Goal: Navigation & Orientation: Find specific page/section

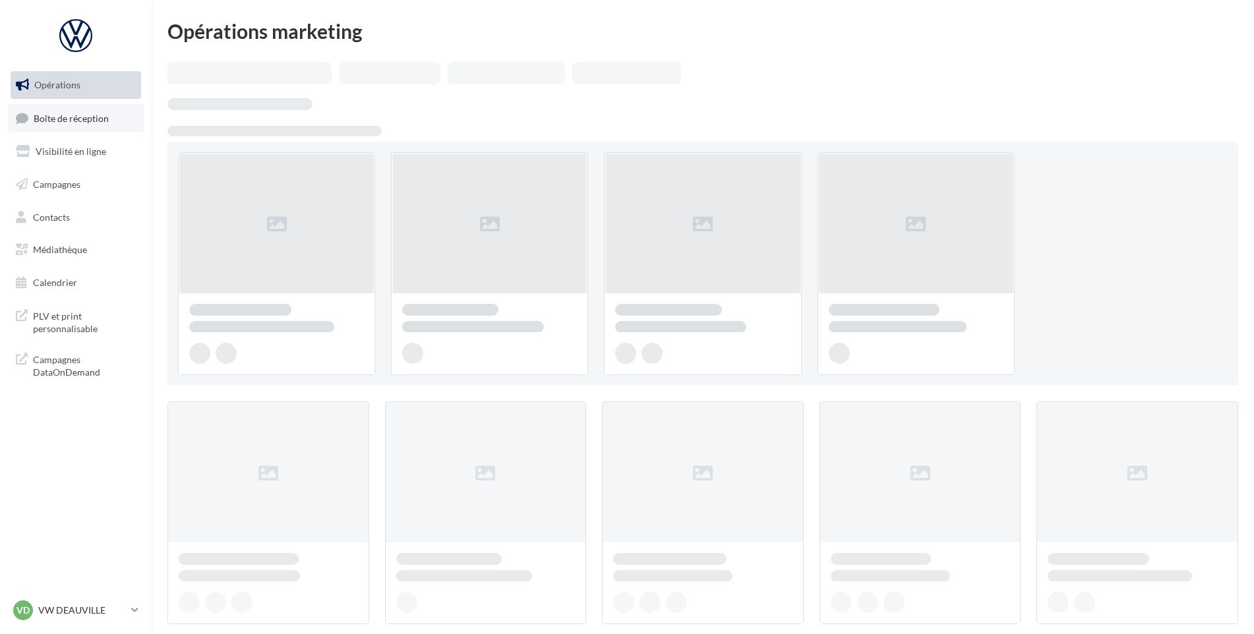
click at [61, 111] on link "Boîte de réception" at bounding box center [76, 118] width 136 height 28
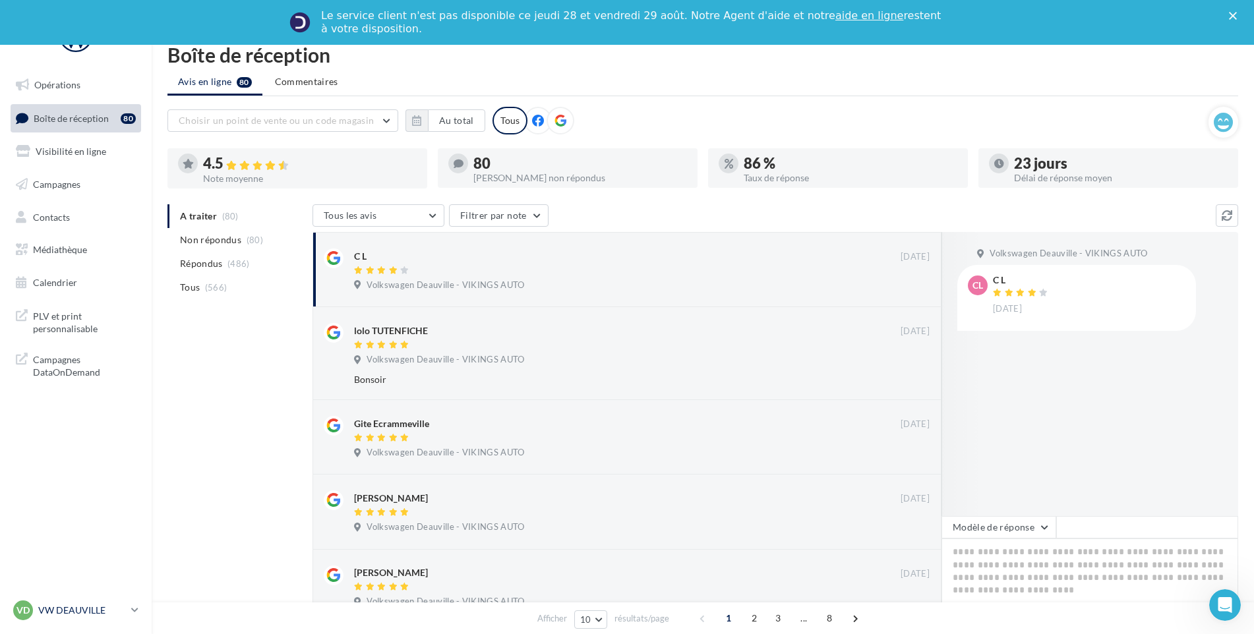
click at [116, 616] on p "VW DEAUVILLE" at bounding box center [82, 610] width 88 height 13
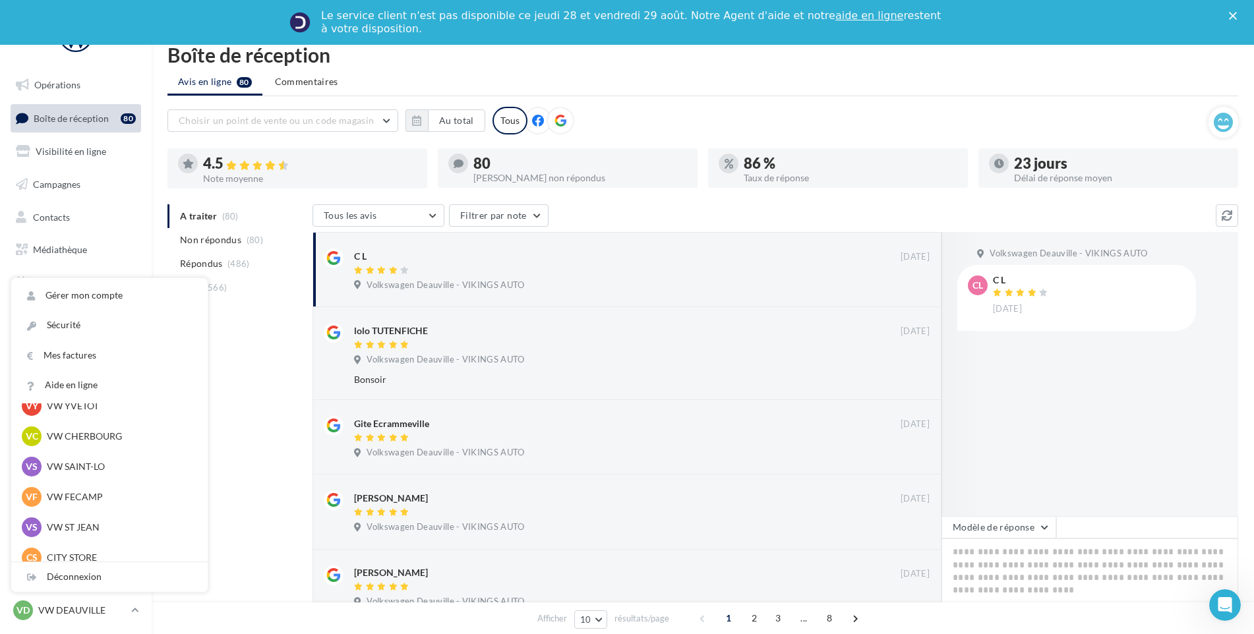
scroll to position [132, 0]
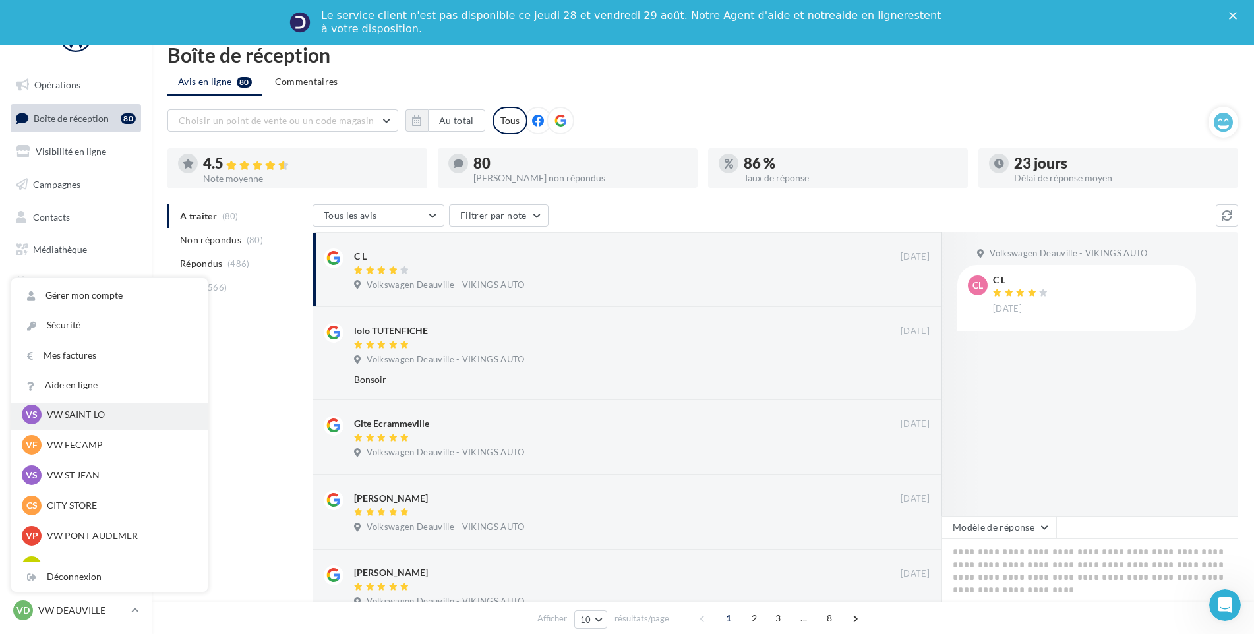
click at [102, 418] on p "VW SAINT-LO" at bounding box center [119, 414] width 145 height 13
